Goal: Task Accomplishment & Management: Manage account settings

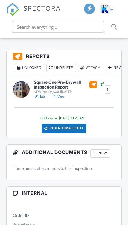
scroll to position [154, 0]
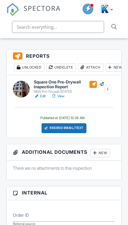
click at [78, 126] on div "Resend Email/Text" at bounding box center [64, 128] width 45 height 10
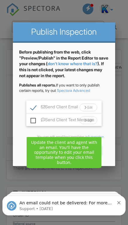
scroll to position [0, 0]
click at [110, 146] on div "Before publishing from the web, click "Preview/Publish" in the Report Editor to…" at bounding box center [64, 104] width 102 height 123
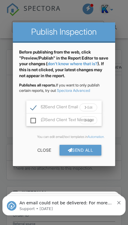
click at [87, 150] on div "Send All" at bounding box center [81, 150] width 42 height 11
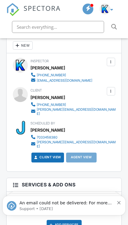
click at [114, 87] on div at bounding box center [111, 91] width 8 height 8
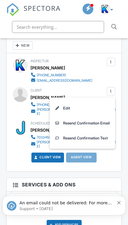
click at [66, 101] on li "Edit" at bounding box center [82, 108] width 59 height 15
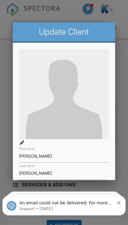
click at [40, 194] on input "[PERSON_NAME][EMAIL_ADDRESS][DOMAIN_NAME]" at bounding box center [64, 190] width 90 height 13
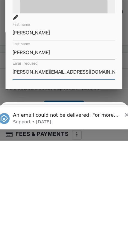
scroll to position [27, 0]
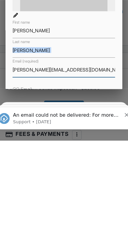
click at [31, 157] on input "[PERSON_NAME][EMAIL_ADDRESS][DOMAIN_NAME]" at bounding box center [64, 163] width 90 height 13
type input "[PERSON_NAME][EMAIL_ADDRESS][DOMAIN_NAME]"
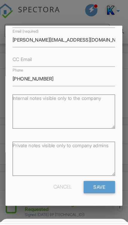
scroll to position [155, 0]
click at [87, 163] on input "Save" at bounding box center [95, 164] width 28 height 11
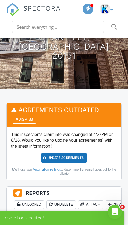
click at [81, 155] on div "Update Agreements" at bounding box center [64, 158] width 46 height 10
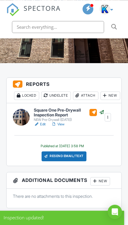
scroll to position [132, 0]
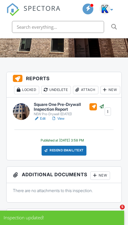
click at [81, 152] on div "Resend Email/Text" at bounding box center [64, 151] width 45 height 10
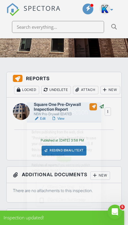
scroll to position [0, 0]
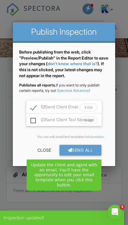
click at [88, 152] on div "Send All" at bounding box center [81, 150] width 42 height 11
